Goal: Information Seeking & Learning: Learn about a topic

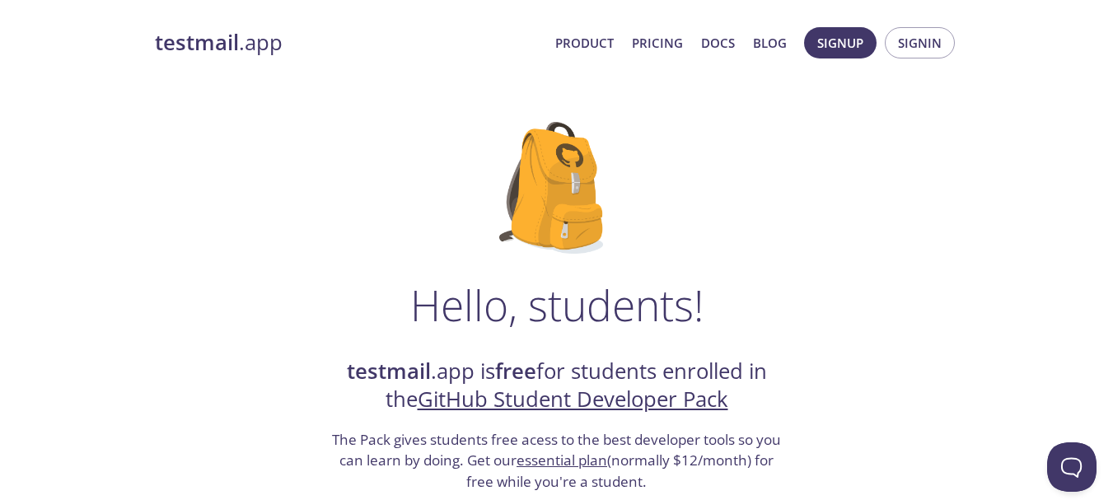
scroll to position [82, 0]
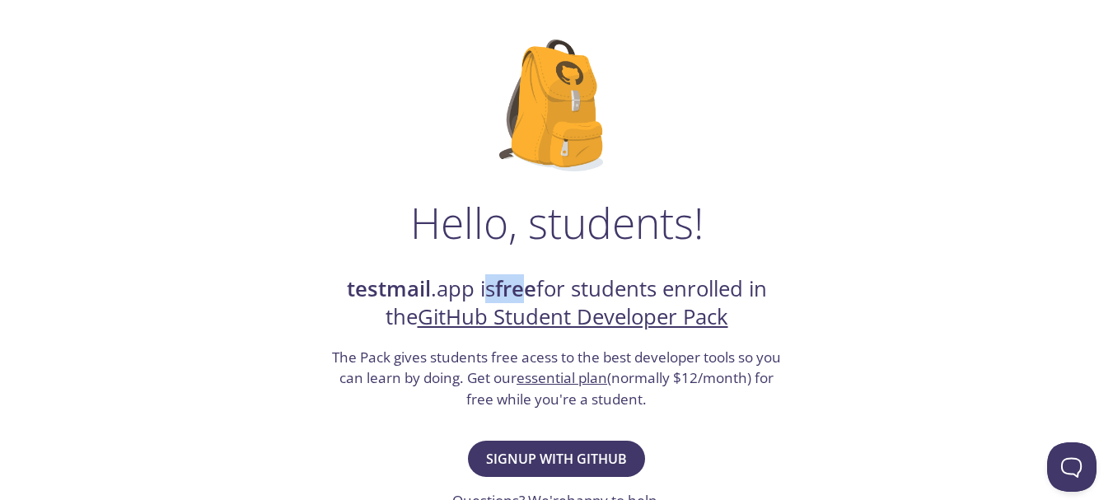
drag, startPoint x: 482, startPoint y: 291, endPoint x: 544, endPoint y: 288, distance: 61.8
click at [535, 288] on h2 "testmail .app is free for students enrolled in the GitHub Student Developer Pack" at bounding box center [556, 303] width 453 height 57
click at [555, 288] on h2 "testmail .app is free for students enrolled in the GitHub Student Developer Pack" at bounding box center [556, 303] width 453 height 57
click at [559, 288] on h2 "testmail .app is free for students enrolled in the GitHub Student Developer Pack" at bounding box center [556, 303] width 453 height 57
click at [562, 288] on h2 "testmail .app is free for students enrolled in the GitHub Student Developer Pack" at bounding box center [556, 303] width 453 height 57
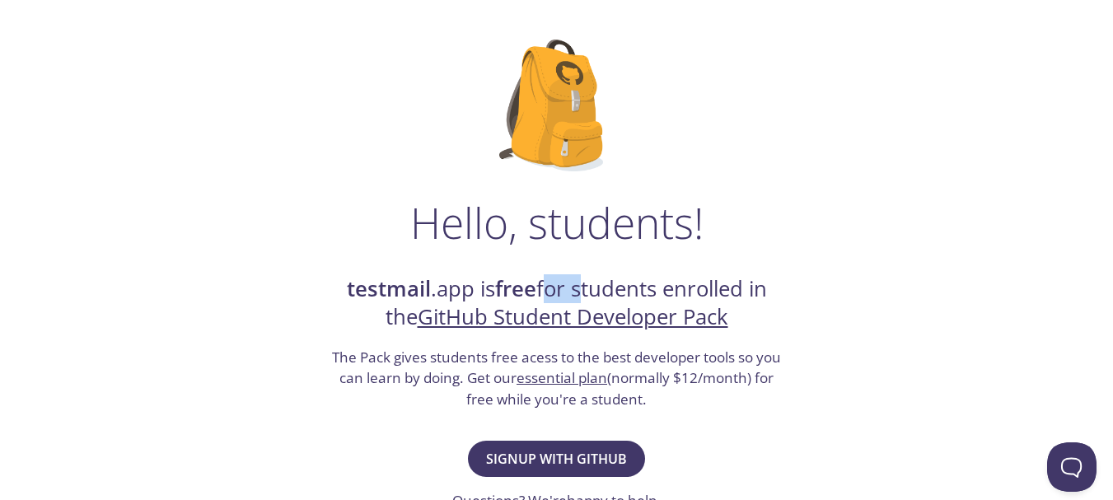
click at [562, 288] on h2 "testmail .app is free for students enrolled in the GitHub Student Developer Pack" at bounding box center [556, 303] width 453 height 57
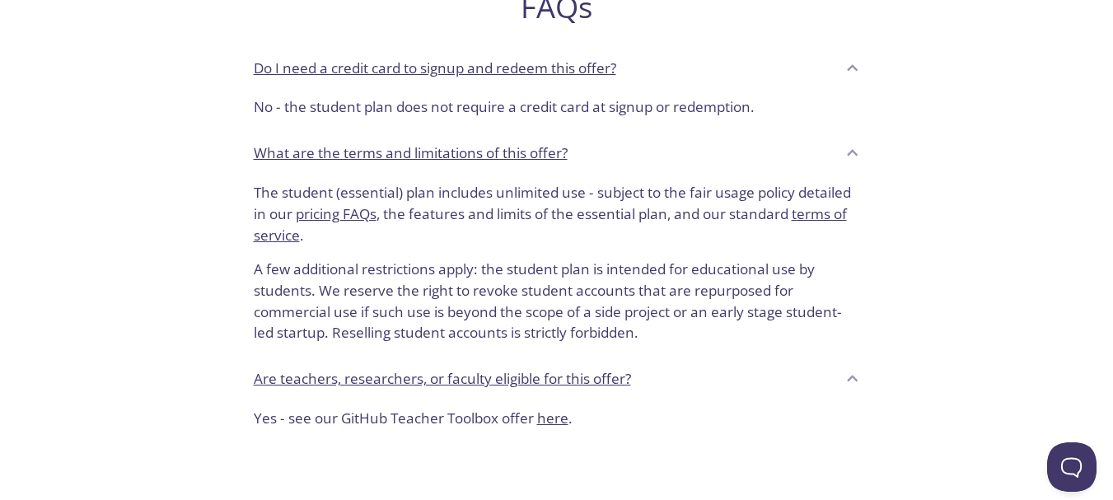
scroll to position [741, 0]
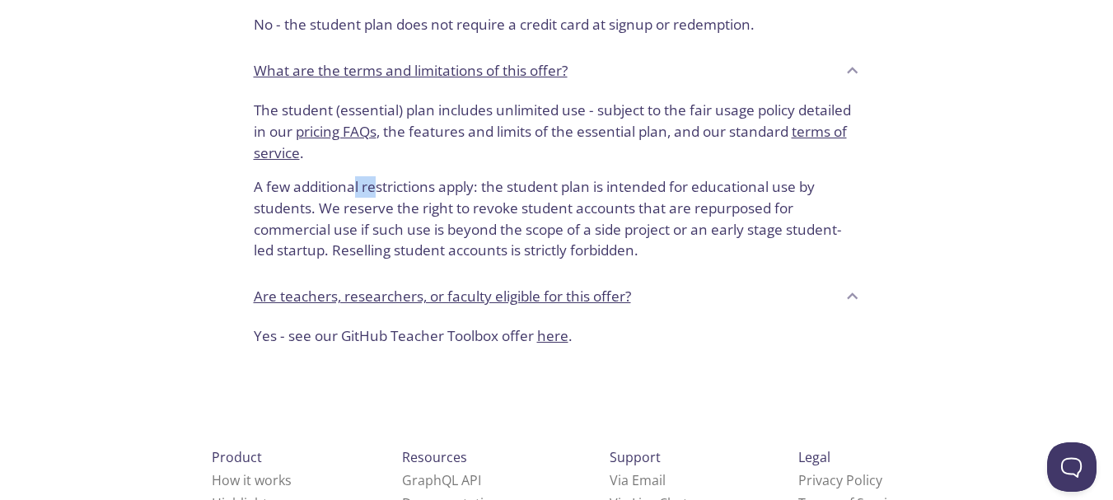
drag, startPoint x: 353, startPoint y: 190, endPoint x: 427, endPoint y: 157, distance: 80.4
click at [384, 186] on p "A few additional restrictions apply: the student plan is intended for education…" at bounding box center [557, 212] width 606 height 98
drag, startPoint x: 444, startPoint y: 118, endPoint x: 485, endPoint y: 115, distance: 41.3
click at [478, 115] on p "The student (essential) plan includes unlimited use - subject to the fair usage…" at bounding box center [557, 131] width 606 height 63
drag, startPoint x: 499, startPoint y: 114, endPoint x: 525, endPoint y: 108, distance: 26.4
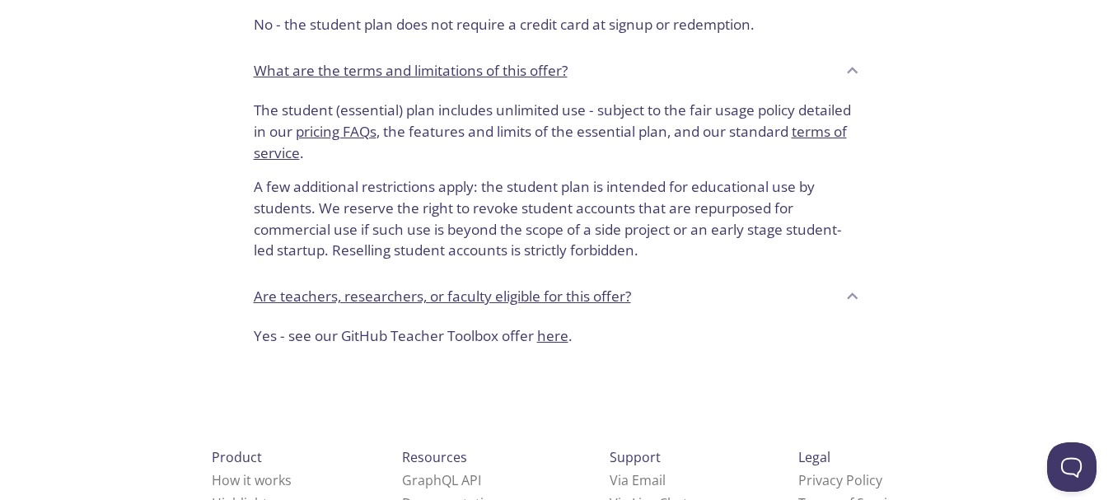
click at [516, 110] on p "The student (essential) plan includes unlimited use - subject to the fair usage…" at bounding box center [557, 131] width 606 height 63
drag, startPoint x: 525, startPoint y: 108, endPoint x: 561, endPoint y: 108, distance: 36.2
click at [541, 108] on p "The student (essential) plan includes unlimited use - subject to the fair usage…" at bounding box center [557, 131] width 606 height 63
drag, startPoint x: 561, startPoint y: 108, endPoint x: 581, endPoint y: 110, distance: 19.8
click at [581, 110] on p "The student (essential) plan includes unlimited use - subject to the fair usage…" at bounding box center [557, 131] width 606 height 63
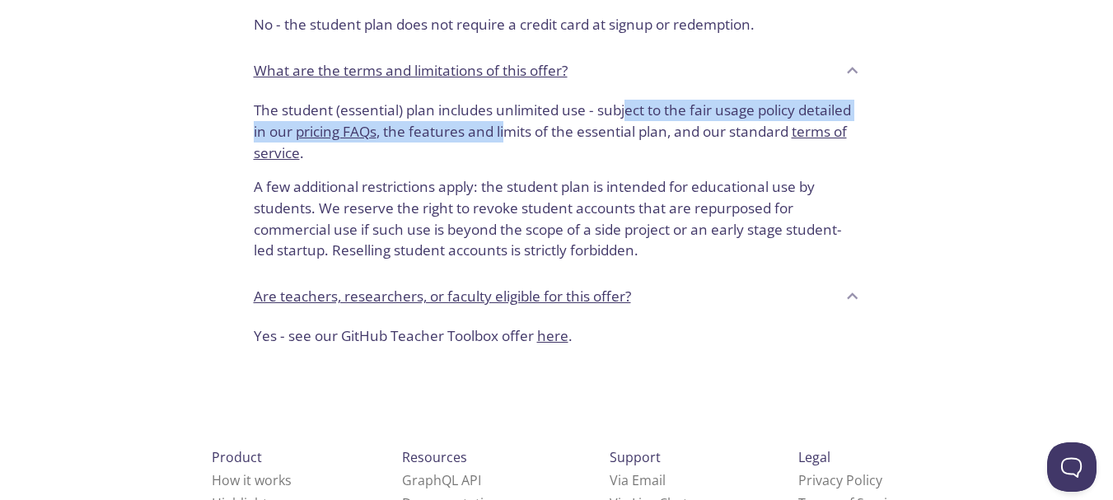
drag, startPoint x: 623, startPoint y: 111, endPoint x: 506, endPoint y: 128, distance: 118.2
click at [507, 128] on p "The student (essential) plan includes unlimited use - subject to the fair usage…" at bounding box center [557, 131] width 606 height 63
click at [506, 130] on p "The student (essential) plan includes unlimited use - subject to the fair usage…" at bounding box center [557, 131] width 606 height 63
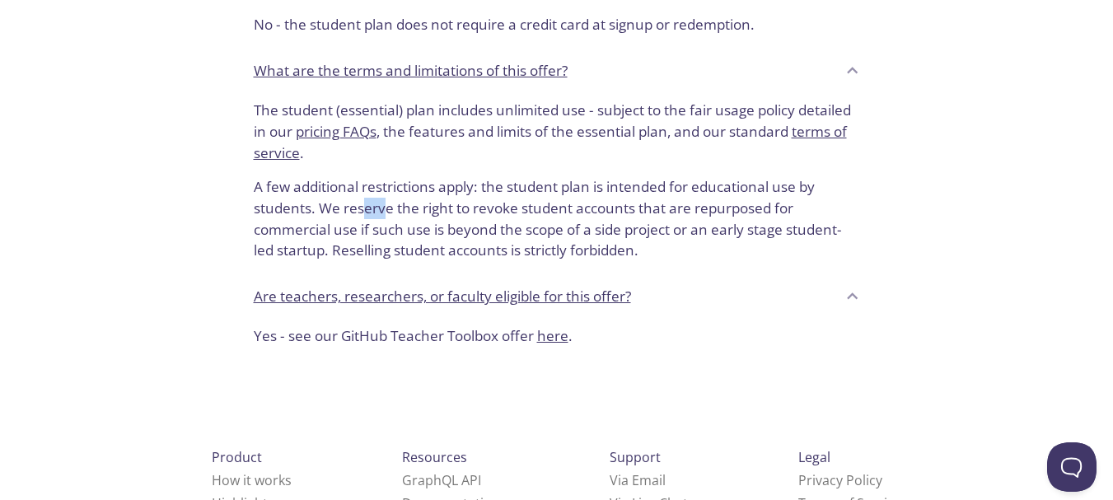
drag, startPoint x: 362, startPoint y: 202, endPoint x: 384, endPoint y: 202, distance: 21.4
click at [384, 202] on p "A few additional restrictions apply: the student plan is intended for education…" at bounding box center [557, 212] width 606 height 98
drag, startPoint x: 418, startPoint y: 205, endPoint x: 427, endPoint y: 206, distance: 9.1
click at [419, 205] on p "A few additional restrictions apply: the student plan is intended for education…" at bounding box center [557, 212] width 606 height 98
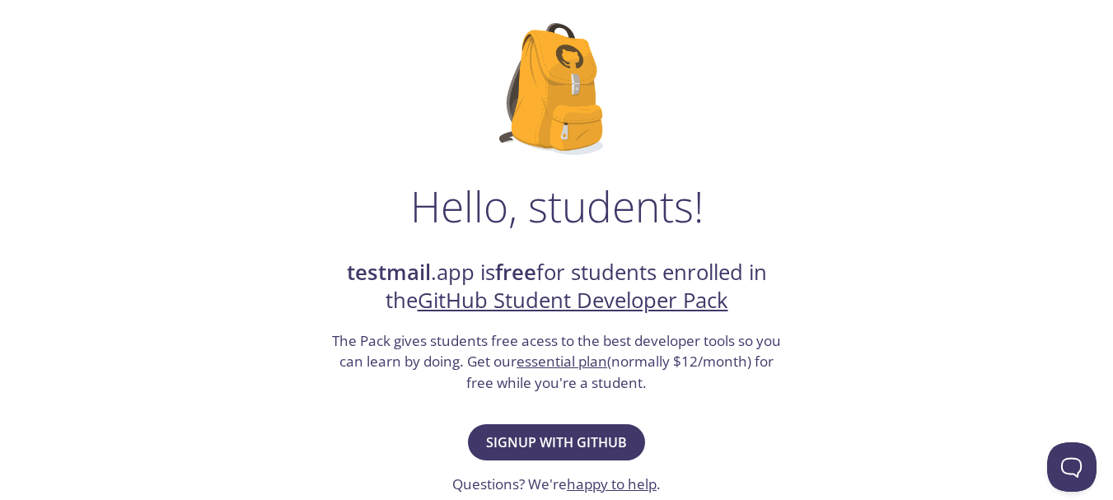
scroll to position [0, 0]
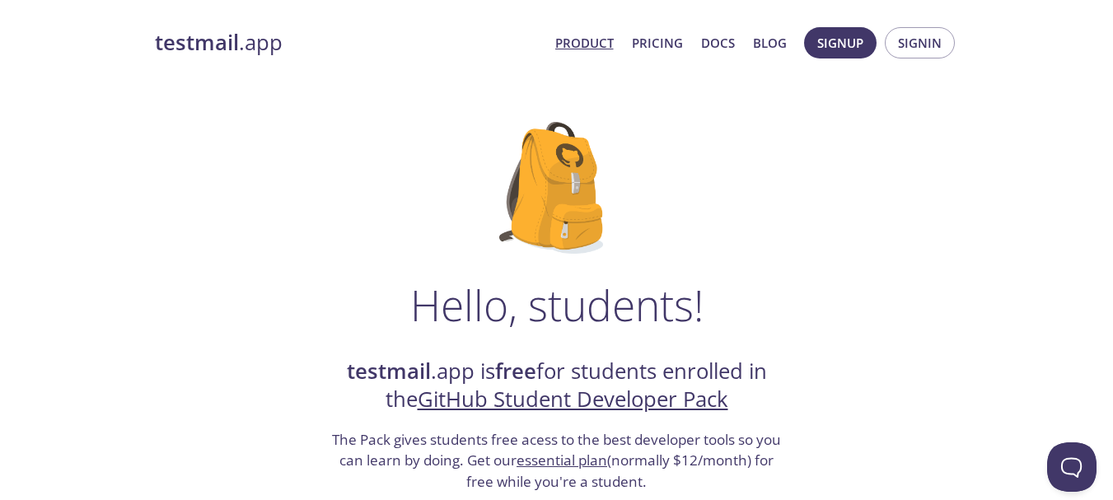
click at [590, 42] on link "Product" at bounding box center [584, 42] width 58 height 21
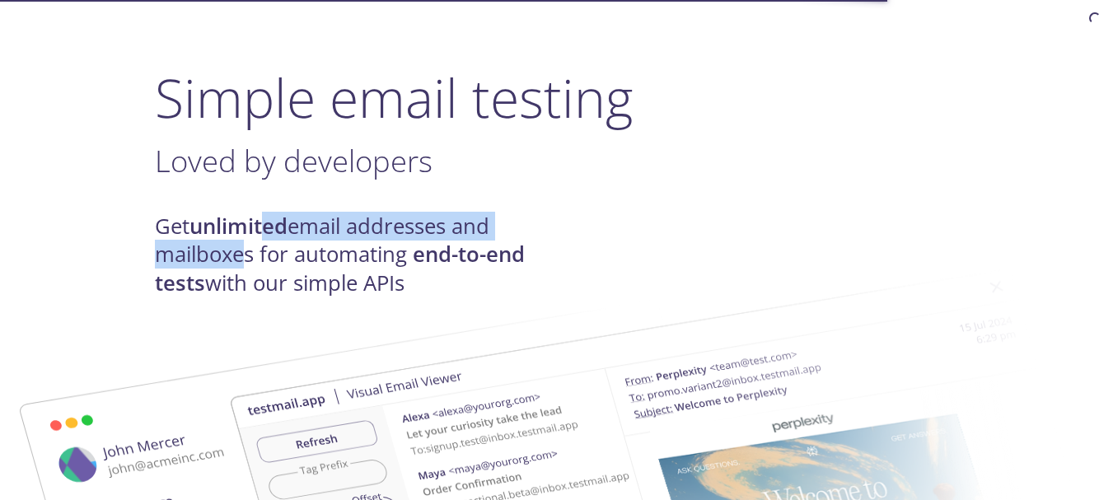
drag, startPoint x: 233, startPoint y: 240, endPoint x: 406, endPoint y: 238, distance: 173.0
click at [276, 238] on h4 "Get unlimited email addresses and mailboxes for automating end-to-end tests wit…" at bounding box center [356, 254] width 402 height 85
drag, startPoint x: 414, startPoint y: 237, endPoint x: 424, endPoint y: 236, distance: 10.0
click at [416, 237] on h4 "Get unlimited email addresses and mailboxes for automating end-to-end tests wit…" at bounding box center [356, 254] width 402 height 85
click at [479, 235] on h4 "Get unlimited email addresses and mailboxes for automating end-to-end tests wit…" at bounding box center [356, 254] width 402 height 85
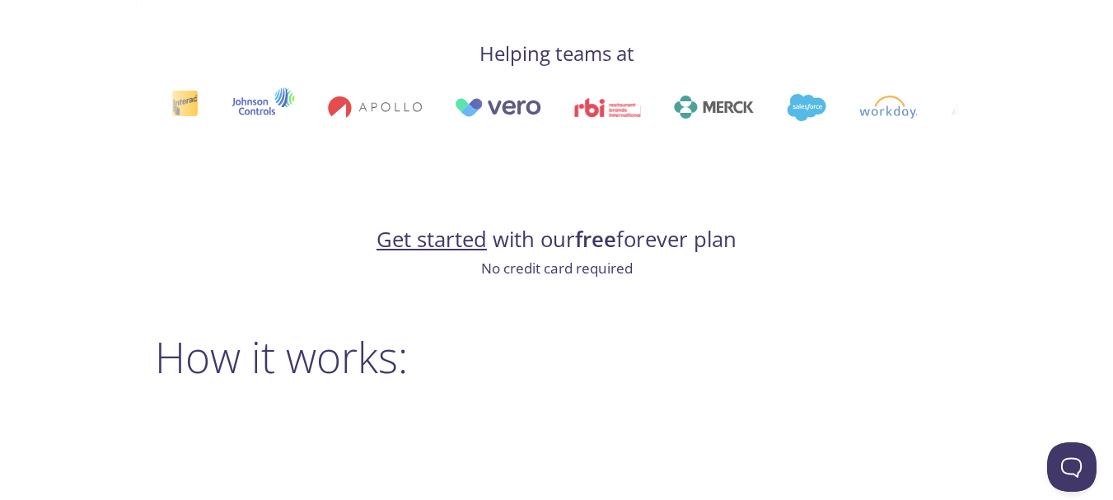
scroll to position [906, 0]
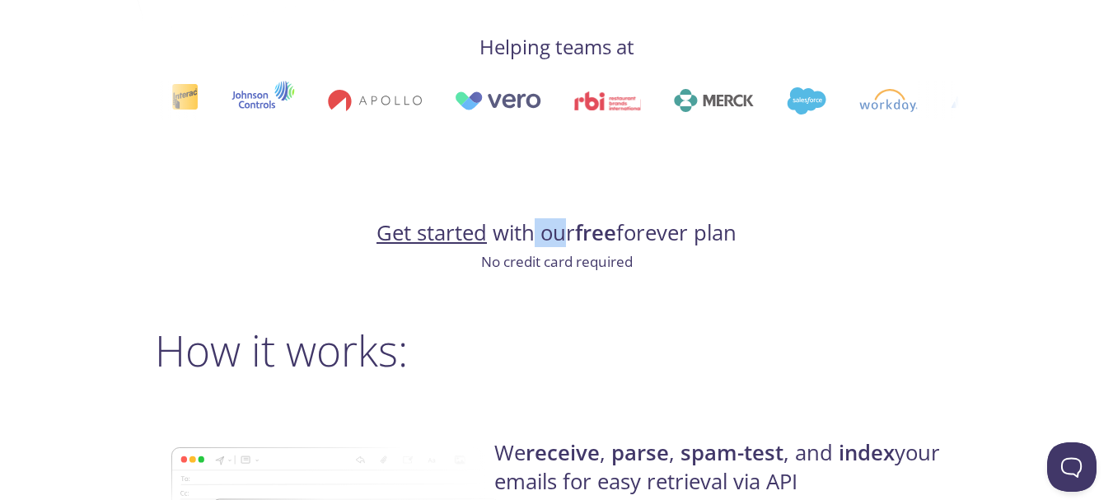
drag, startPoint x: 530, startPoint y: 245, endPoint x: 581, endPoint y: 240, distance: 51.2
click at [572, 240] on h4 "Get started with our free forever plan" at bounding box center [557, 233] width 804 height 28
drag, startPoint x: 614, startPoint y: 240, endPoint x: 632, endPoint y: 240, distance: 17.3
click at [620, 240] on h4 "Get started with our free forever plan" at bounding box center [557, 233] width 804 height 28
click at [633, 240] on h4 "Get started with our free forever plan" at bounding box center [557, 233] width 804 height 28
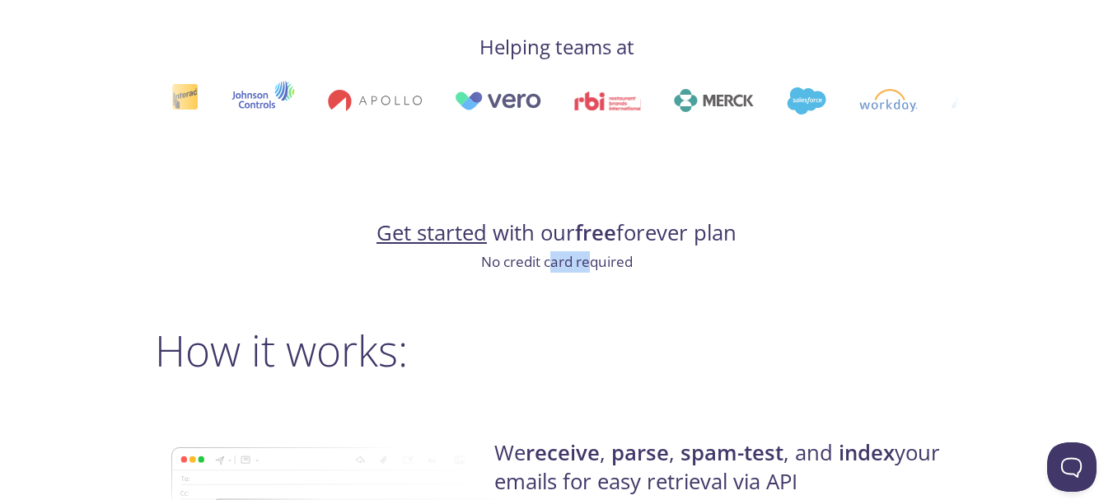
drag, startPoint x: 552, startPoint y: 261, endPoint x: 594, endPoint y: 261, distance: 42.0
click at [594, 261] on p "No credit card required" at bounding box center [557, 261] width 804 height 21
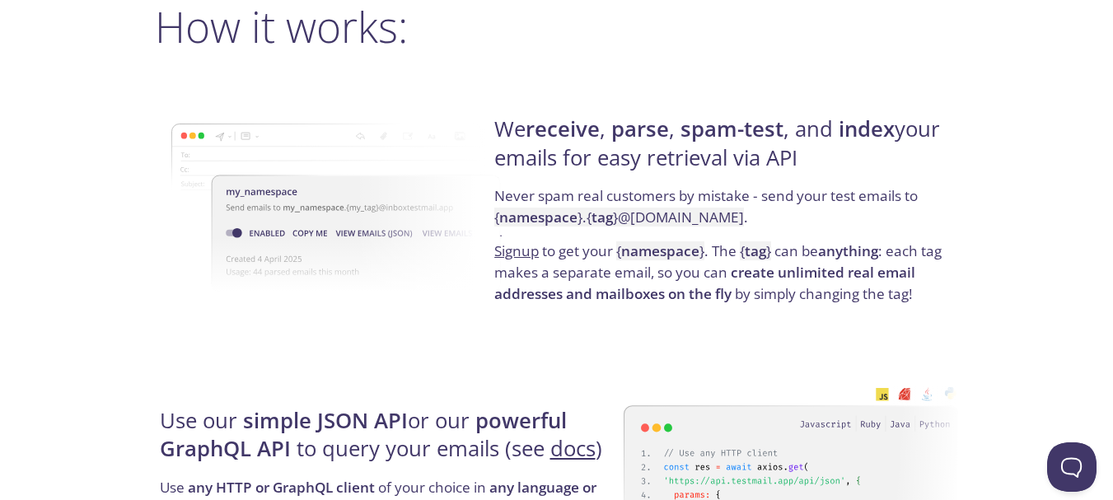
scroll to position [1235, 0]
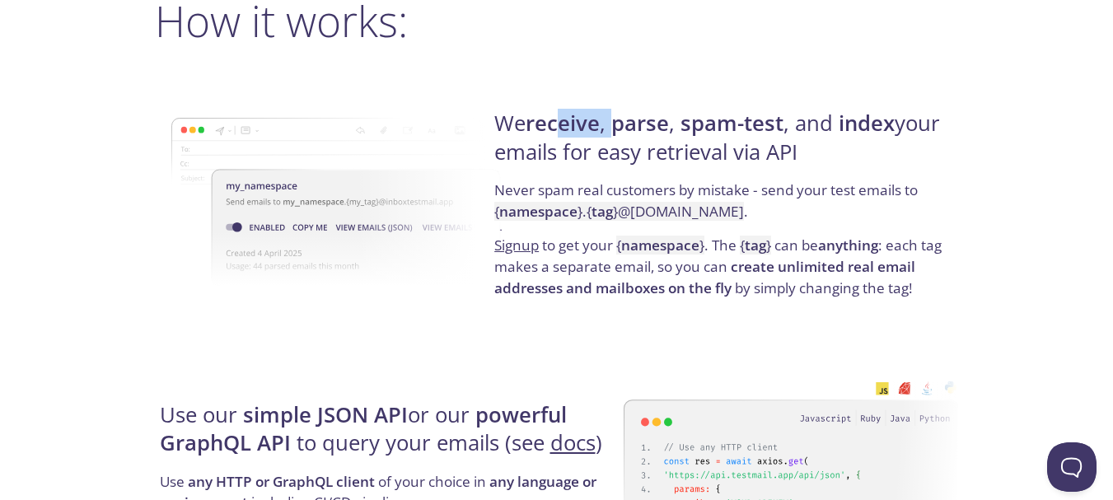
drag, startPoint x: 568, startPoint y: 133, endPoint x: 655, endPoint y: 132, distance: 86.5
click at [625, 132] on h4 "We receive , parse , spam-test , and index your emails for easy retrieval via A…" at bounding box center [723, 145] width 459 height 70
drag, startPoint x: 655, startPoint y: 132, endPoint x: 703, endPoint y: 132, distance: 48.6
click at [695, 132] on h4 "We receive , parse , spam-test , and index your emails for easy retrieval via A…" at bounding box center [723, 145] width 459 height 70
drag, startPoint x: 717, startPoint y: 131, endPoint x: 743, endPoint y: 130, distance: 25.5
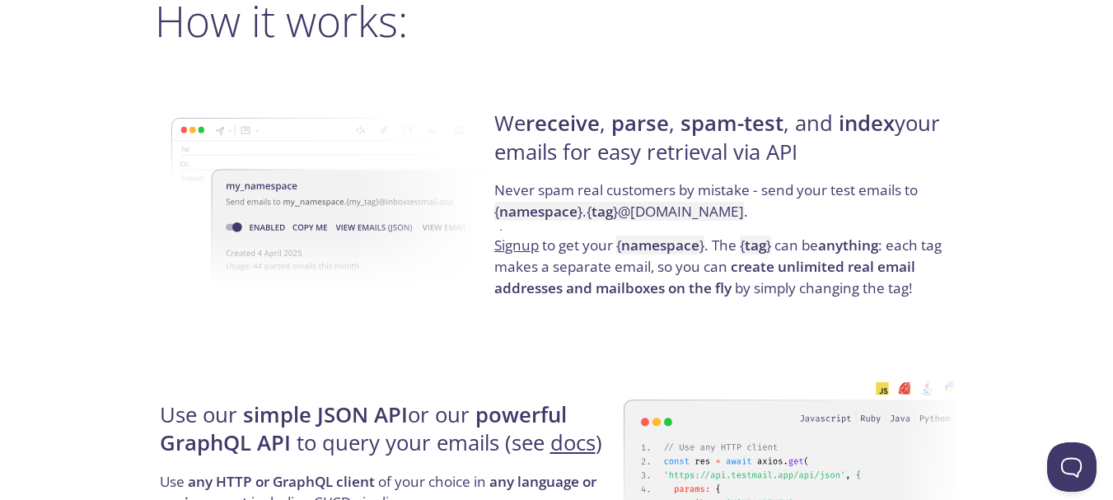
click at [731, 131] on strong "spam-test" at bounding box center [731, 123] width 103 height 29
drag, startPoint x: 785, startPoint y: 130, endPoint x: 847, endPoint y: 130, distance: 62.6
click at [793, 130] on h4 "We receive , parse , spam-test , and index your emails for easy retrieval via A…" at bounding box center [723, 145] width 459 height 70
drag, startPoint x: 847, startPoint y: 130, endPoint x: 882, endPoint y: 130, distance: 34.6
click at [882, 130] on strong "index" at bounding box center [866, 123] width 56 height 29
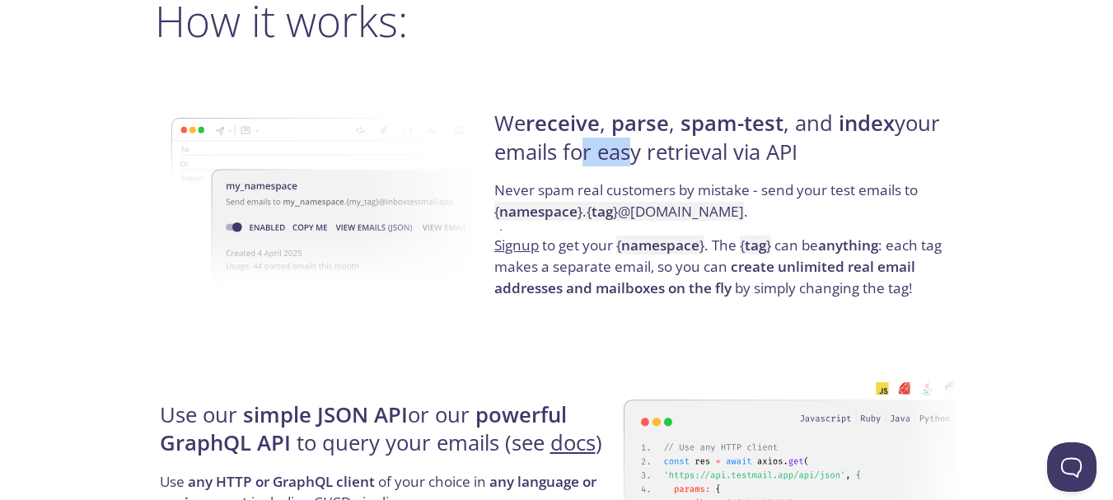
drag, startPoint x: 572, startPoint y: 161, endPoint x: 642, endPoint y: 161, distance: 70.0
click at [618, 161] on h4 "We receive , parse , spam-test , and index your emails for easy retrieval via A…" at bounding box center [723, 145] width 459 height 70
drag, startPoint x: 642, startPoint y: 161, endPoint x: 694, endPoint y: 161, distance: 52.7
click at [666, 161] on h4 "We receive , parse , spam-test , and index your emails for easy retrieval via A…" at bounding box center [723, 145] width 459 height 70
drag, startPoint x: 694, startPoint y: 161, endPoint x: 728, endPoint y: 161, distance: 33.8
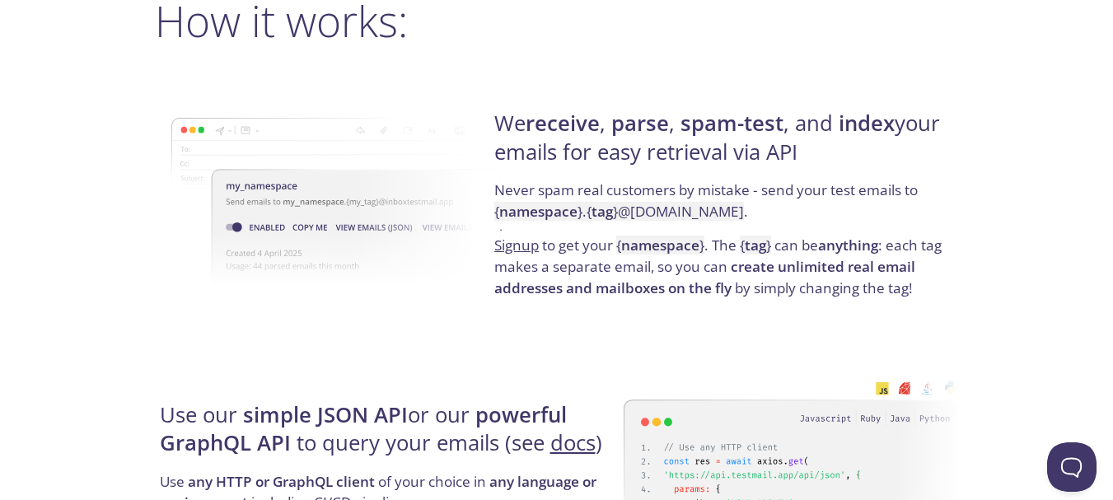
click at [716, 161] on h4 "We receive , parse , spam-test , and index your emails for easy retrieval via A…" at bounding box center [723, 145] width 459 height 70
click at [728, 161] on h4 "We receive , parse , spam-test , and index your emails for easy retrieval via A…" at bounding box center [723, 145] width 459 height 70
drag, startPoint x: 530, startPoint y: 189, endPoint x: 598, endPoint y: 185, distance: 67.6
click at [576, 189] on p "Never spam real customers by mistake - send your test emails to { namespace } .…" at bounding box center [723, 207] width 459 height 55
drag, startPoint x: 598, startPoint y: 185, endPoint x: 619, endPoint y: 185, distance: 21.4
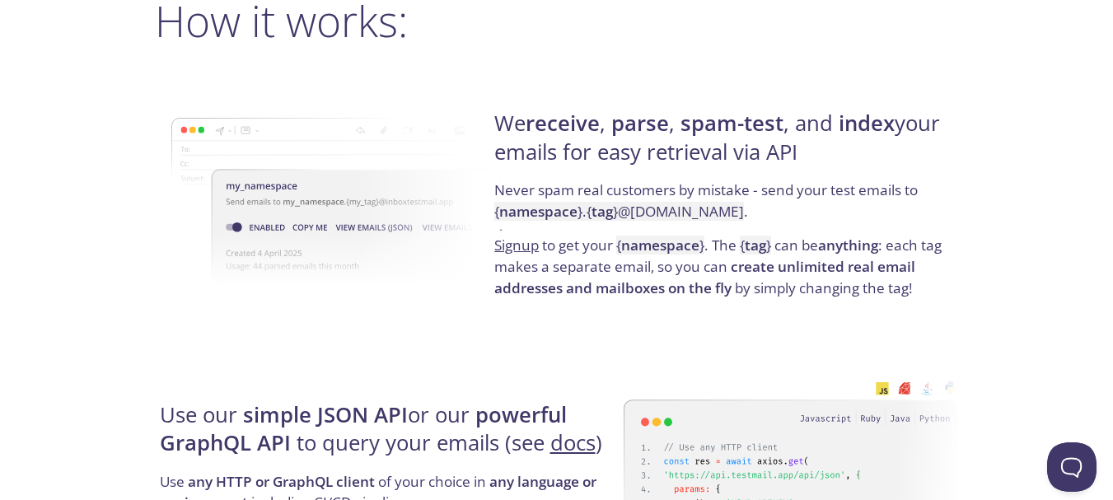
click at [614, 185] on p "Never spam real customers by mistake - send your test emails to { namespace } .…" at bounding box center [723, 207] width 459 height 55
drag, startPoint x: 623, startPoint y: 185, endPoint x: 637, endPoint y: 185, distance: 14.8
click at [628, 185] on p "Never spam real customers by mistake - send your test emails to { namespace } .…" at bounding box center [723, 207] width 459 height 55
drag, startPoint x: 637, startPoint y: 185, endPoint x: 665, endPoint y: 185, distance: 27.2
click at [661, 185] on p "Never spam real customers by mistake - send your test emails to { namespace } .…" at bounding box center [723, 207] width 459 height 55
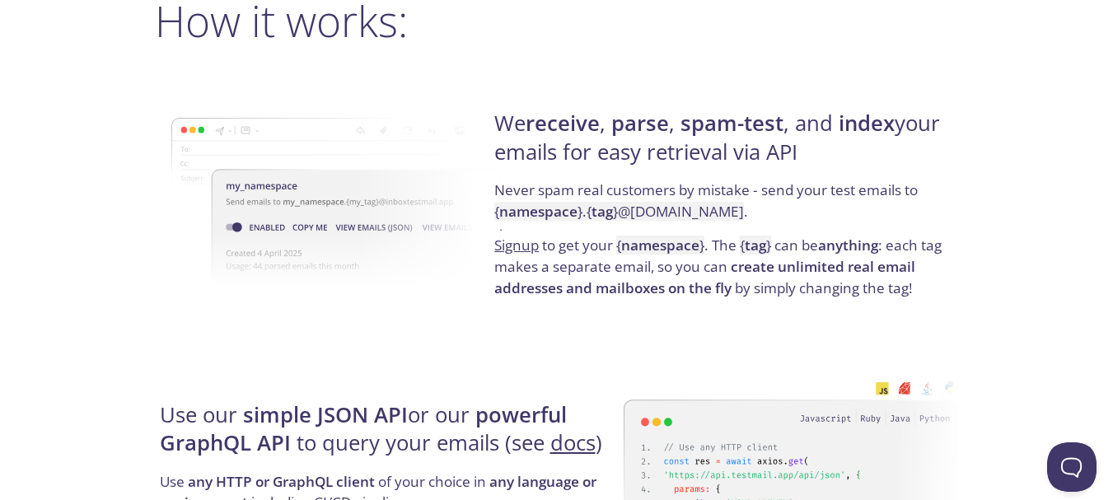
drag, startPoint x: 713, startPoint y: 186, endPoint x: 731, endPoint y: 187, distance: 18.1
click at [721, 187] on p "Never spam real customers by mistake - send your test emails to { namespace } .…" at bounding box center [723, 207] width 459 height 55
drag, startPoint x: 731, startPoint y: 187, endPoint x: 753, endPoint y: 187, distance: 21.4
click at [741, 187] on p "Never spam real customers by mistake - send your test emails to { namespace } .…" at bounding box center [723, 207] width 459 height 55
drag, startPoint x: 753, startPoint y: 187, endPoint x: 769, endPoint y: 187, distance: 16.5
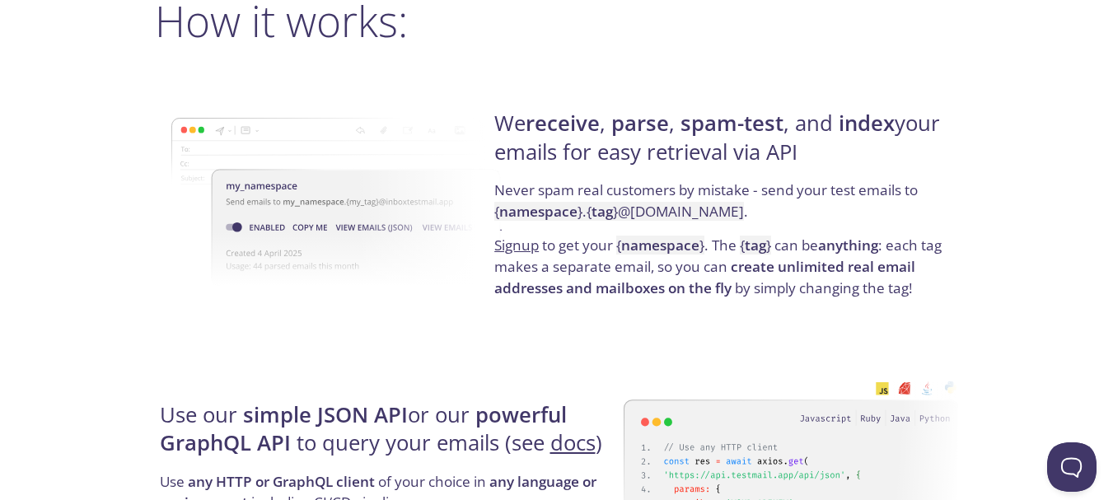
click at [758, 187] on p "Never spam real customers by mistake - send your test emails to { namespace } .…" at bounding box center [723, 207] width 459 height 55
drag, startPoint x: 769, startPoint y: 187, endPoint x: 777, endPoint y: 188, distance: 8.3
click at [774, 187] on p "Never spam real customers by mistake - send your test emails to { namespace } .…" at bounding box center [723, 207] width 459 height 55
click at [787, 189] on p "Never spam real customers by mistake - send your test emails to { namespace } .…" at bounding box center [723, 207] width 459 height 55
drag, startPoint x: 793, startPoint y: 189, endPoint x: 810, endPoint y: 189, distance: 16.5
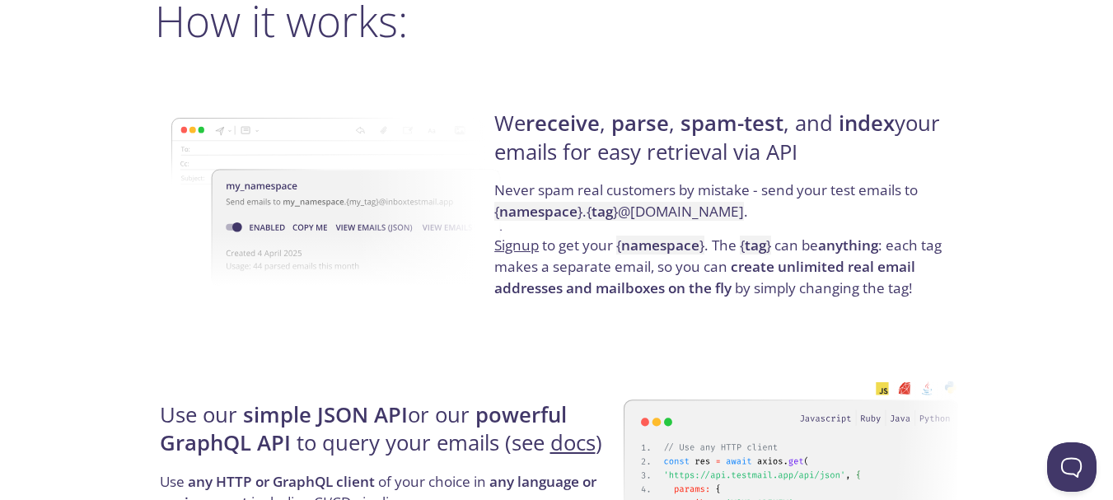
click at [806, 189] on p "Never spam real customers by mistake - send your test emails to { namespace } .…" at bounding box center [723, 207] width 459 height 55
drag, startPoint x: 822, startPoint y: 189, endPoint x: 832, endPoint y: 189, distance: 9.9
click at [830, 189] on p "Never spam real customers by mistake - send your test emails to { namespace } .…" at bounding box center [723, 207] width 459 height 55
drag, startPoint x: 837, startPoint y: 189, endPoint x: 847, endPoint y: 191, distance: 10.8
click at [844, 191] on p "Never spam real customers by mistake - send your test emails to { namespace } .…" at bounding box center [723, 207] width 459 height 55
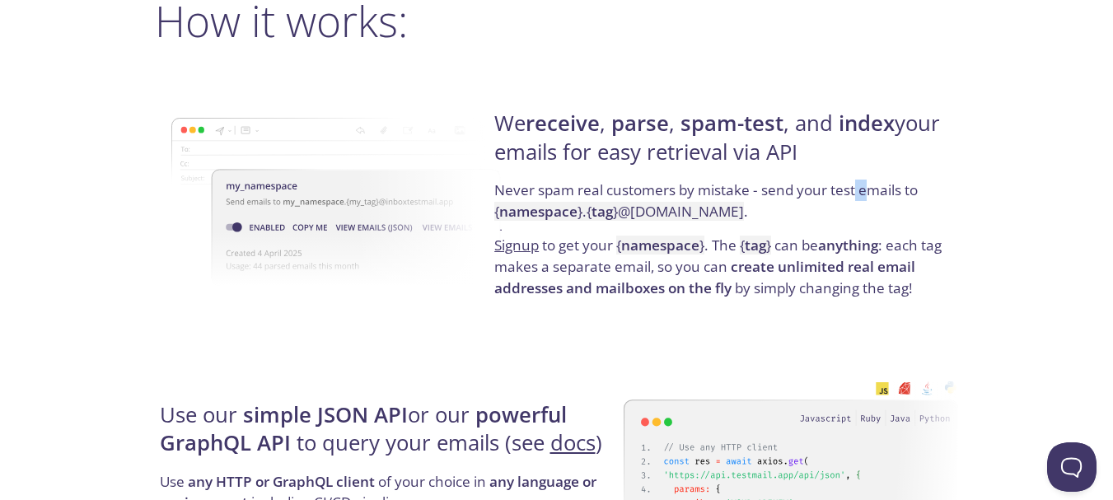
drag, startPoint x: 854, startPoint y: 191, endPoint x: 882, endPoint y: 194, distance: 28.2
click at [870, 193] on p "Never spam real customers by mistake - send your test emails to { namespace } .…" at bounding box center [723, 207] width 459 height 55
click at [884, 194] on p "Never spam real customers by mistake - send your test emails to { namespace } .…" at bounding box center [723, 207] width 459 height 55
drag, startPoint x: 616, startPoint y: 214, endPoint x: 654, endPoint y: 218, distance: 38.1
click at [654, 218] on code "{ namespace } . { tag } @inbox.testmail.app" at bounding box center [619, 211] width 250 height 19
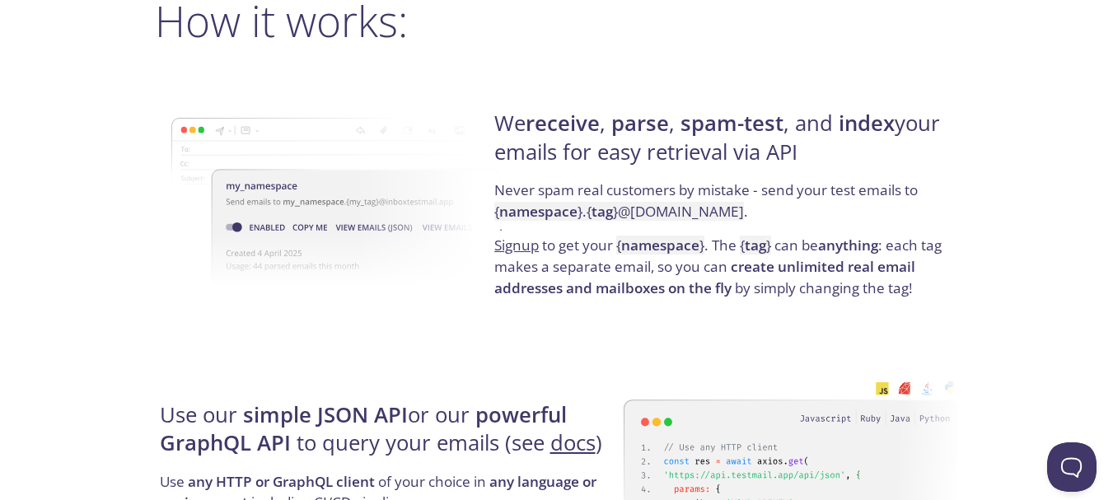
drag, startPoint x: 713, startPoint y: 225, endPoint x: 766, endPoint y: 217, distance: 53.2
click at [737, 221] on p "Never spam real customers by mistake - send your test emails to { namespace } .…" at bounding box center [723, 207] width 459 height 55
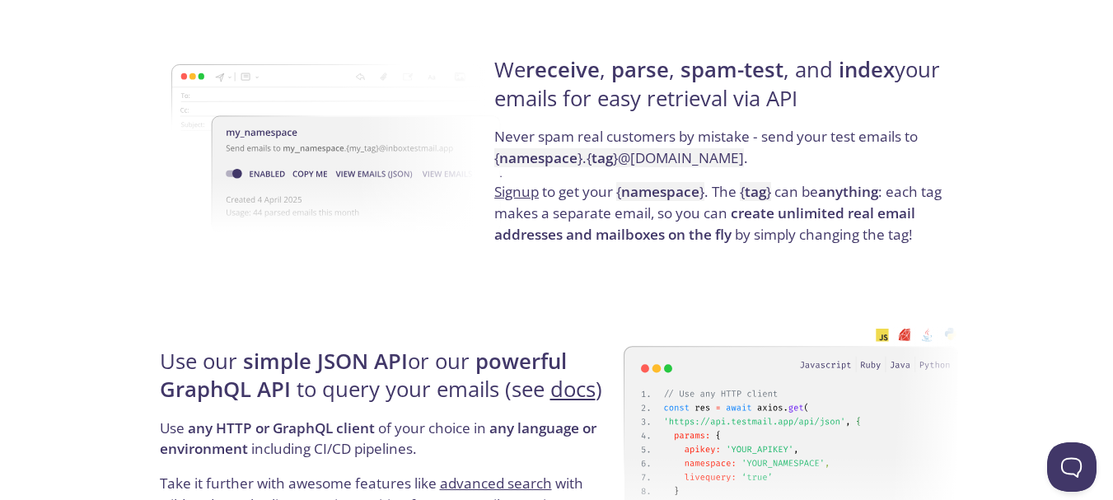
scroll to position [1318, 0]
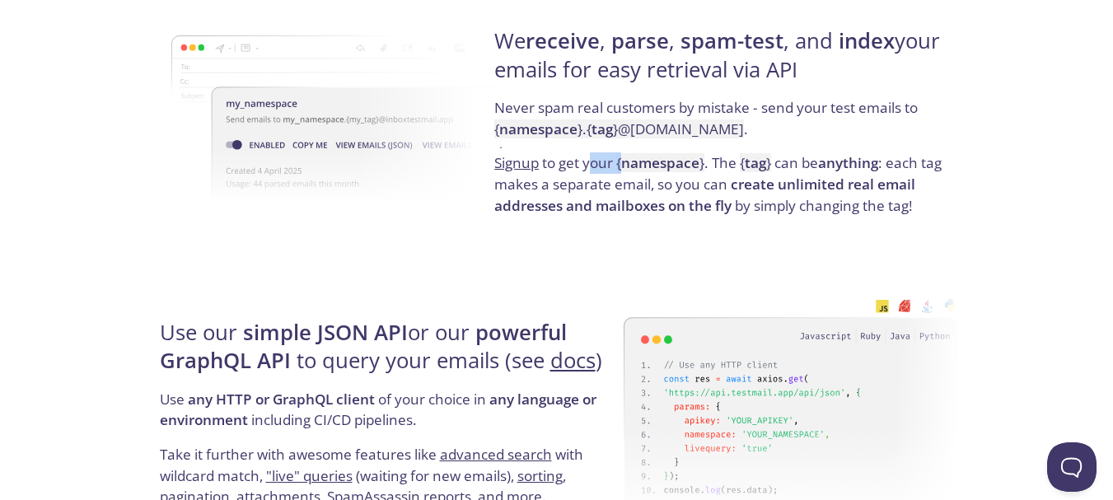
drag, startPoint x: 593, startPoint y: 170, endPoint x: 624, endPoint y: 170, distance: 31.3
click at [624, 170] on p "Signup to get your { namespace } . The { tag } can be anything : each tag makes…" at bounding box center [723, 183] width 459 height 63
drag, startPoint x: 670, startPoint y: 169, endPoint x: 696, endPoint y: 169, distance: 25.5
click at [684, 169] on strong "namespace" at bounding box center [660, 162] width 78 height 19
drag, startPoint x: 704, startPoint y: 169, endPoint x: 758, endPoint y: 169, distance: 53.5
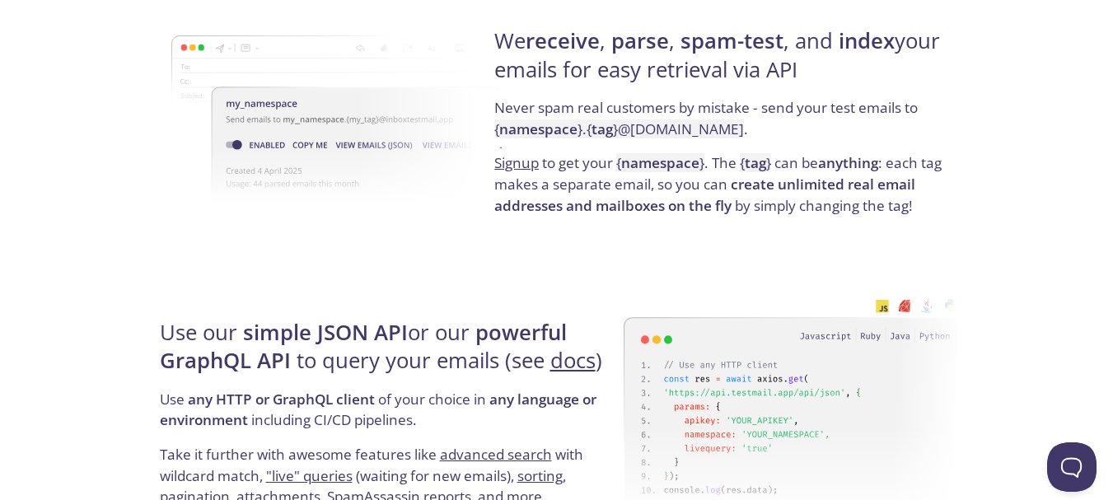
click at [739, 169] on p "Signup to get your { namespace } . The { tag } can be anything : each tag makes…" at bounding box center [723, 183] width 459 height 63
drag
click at [761, 166] on strong "tag" at bounding box center [754, 162] width 21 height 19
click at [845, 173] on p "Signup to get your { namespace } . The { tag } can be anything : each tag makes…" at bounding box center [723, 183] width 459 height 63
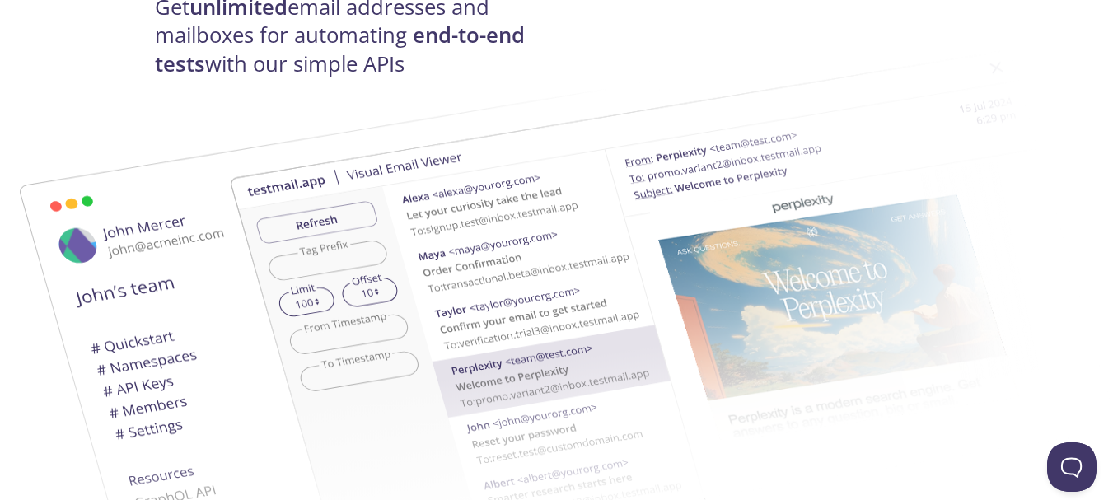
scroll to position [0, 0]
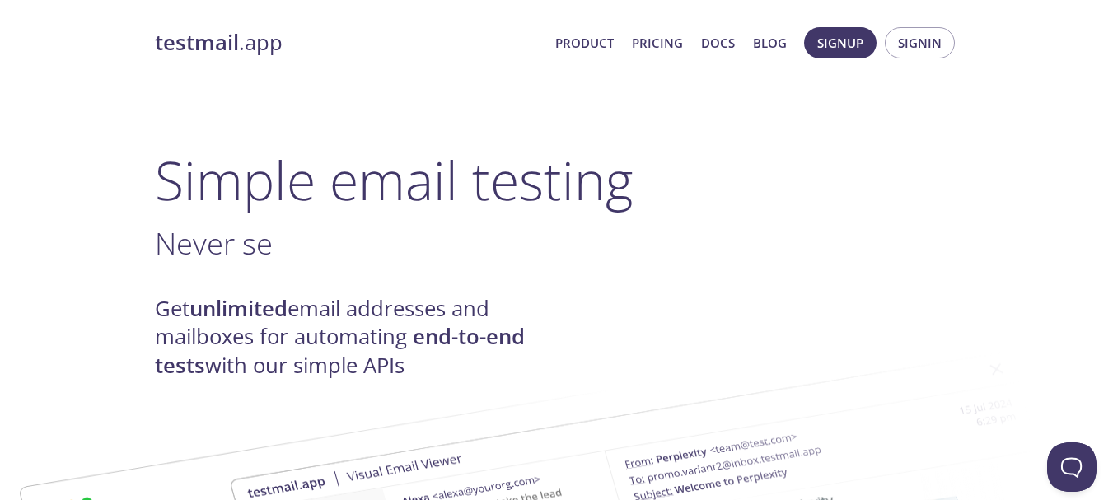
click at [664, 42] on link "Pricing" at bounding box center [657, 42] width 51 height 21
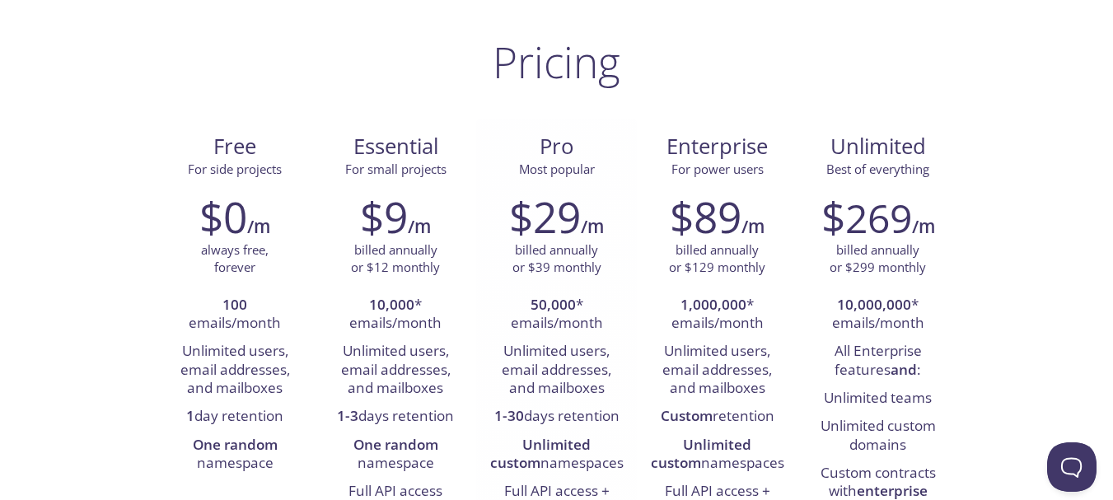
scroll to position [165, 0]
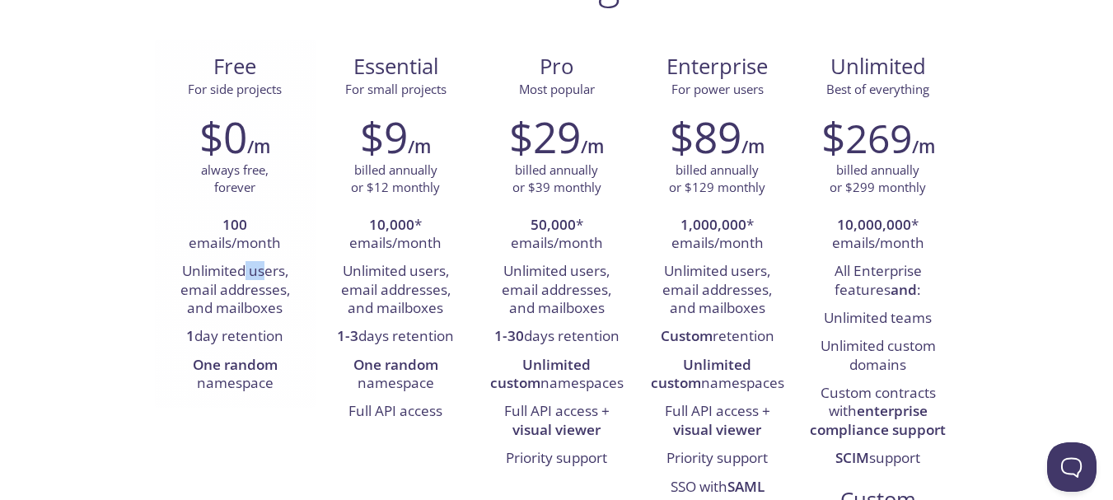
click at [264, 272] on li "Unlimited users, email addresses, and mailboxes" at bounding box center [235, 290] width 136 height 65
click at [259, 291] on li "Unlimited users, email addresses, and mailboxes" at bounding box center [235, 290] width 136 height 65
click at [240, 310] on li "Unlimited users, email addresses, and mailboxes" at bounding box center [235, 290] width 136 height 65
click at [272, 310] on li "Unlimited users, email addresses, and mailboxes" at bounding box center [235, 290] width 136 height 65
click at [270, 334] on li "1 day retention" at bounding box center [235, 337] width 136 height 28
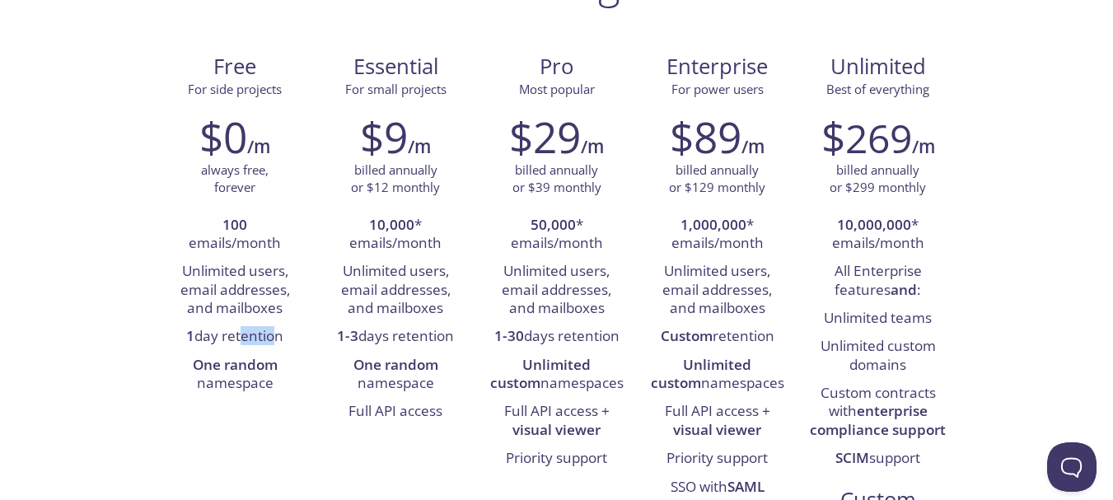
click at [263, 331] on li "1 day retention" at bounding box center [235, 337] width 136 height 28
click at [432, 380] on li "One random namespace" at bounding box center [396, 375] width 136 height 47
click at [386, 386] on li "One random namespace" at bounding box center [396, 375] width 136 height 47
click at [413, 383] on li "One random namespace" at bounding box center [396, 375] width 136 height 47
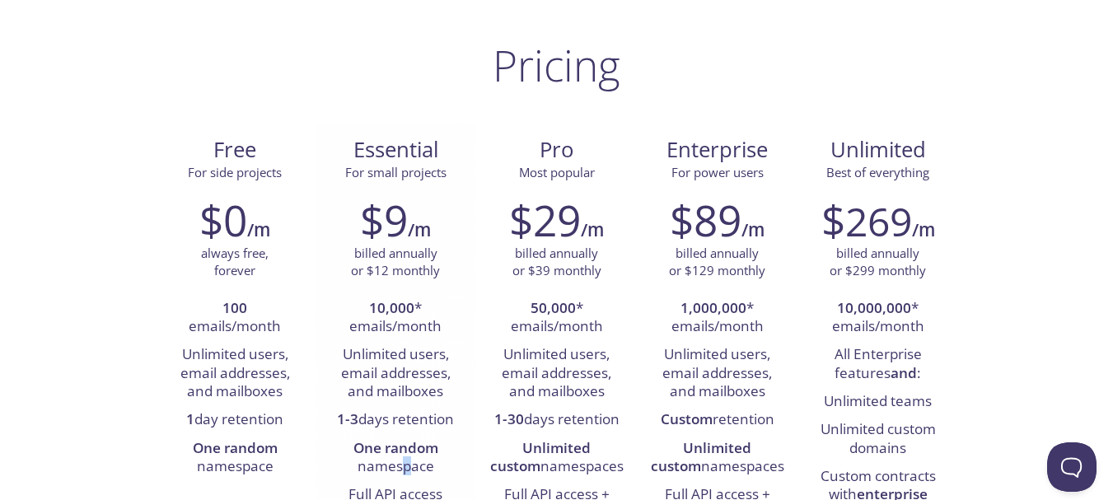
scroll to position [0, 0]
